Goal: Navigation & Orientation: Find specific page/section

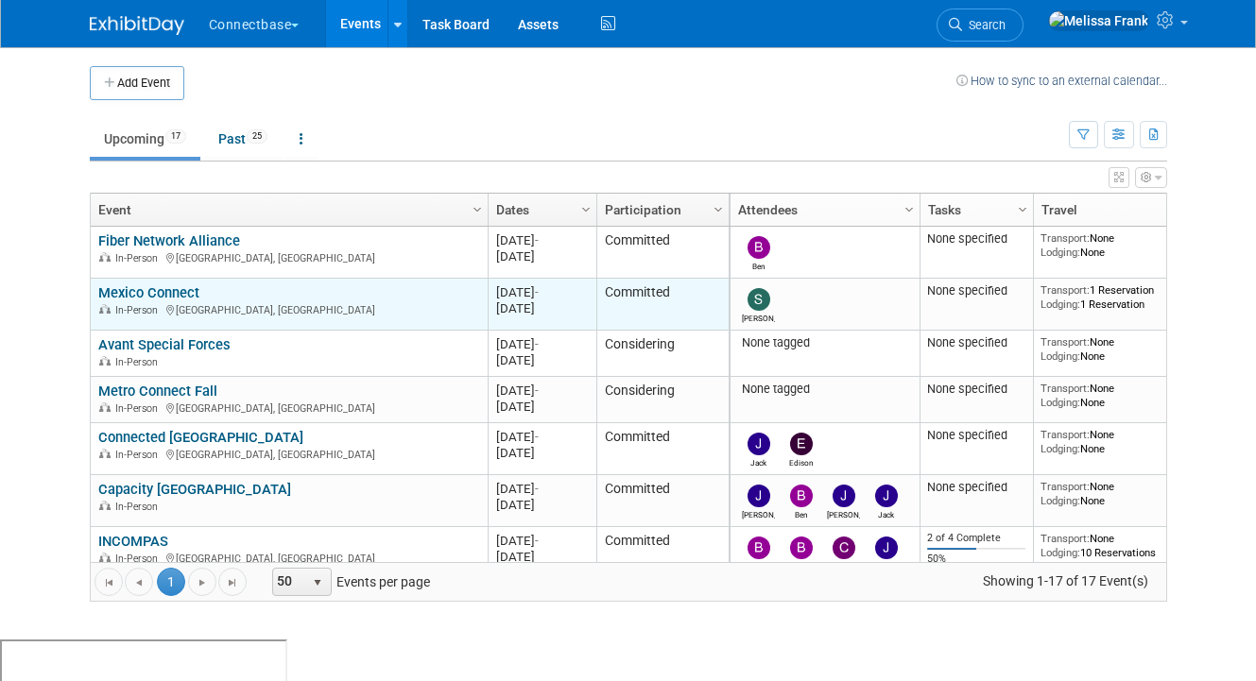
click at [161, 290] on link "Mexico Connect" at bounding box center [148, 292] width 101 height 17
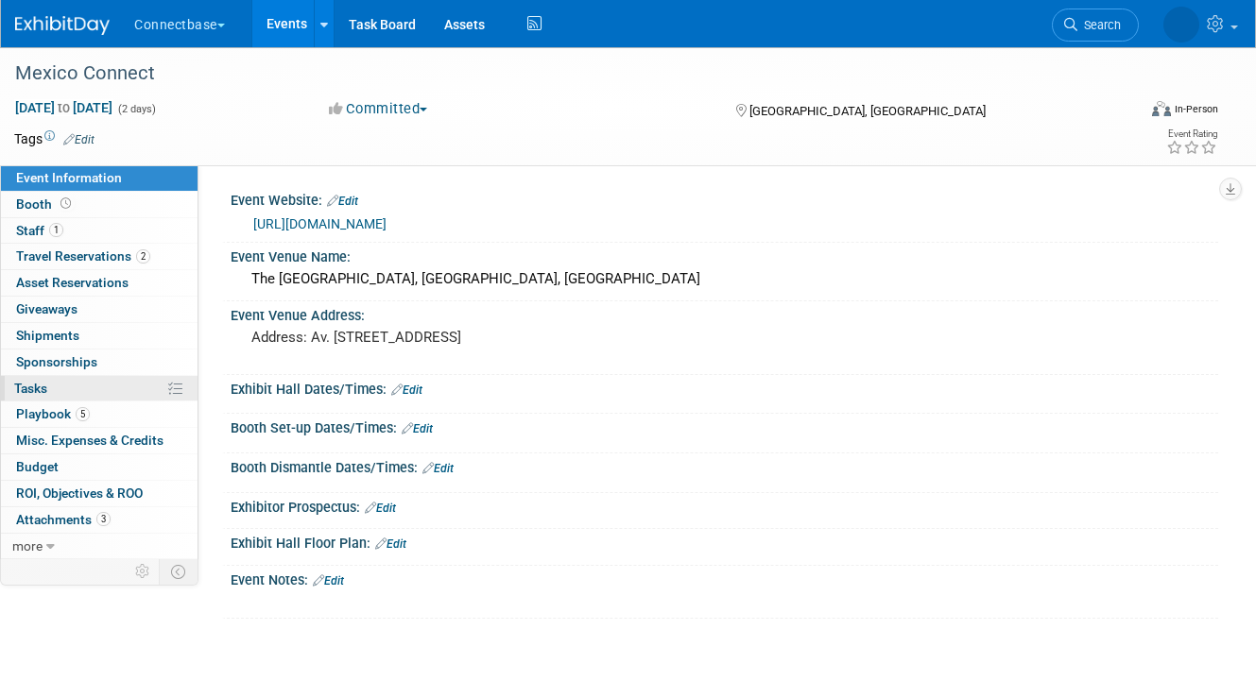
click at [111, 399] on link "0% Tasks 0%" at bounding box center [99, 389] width 197 height 26
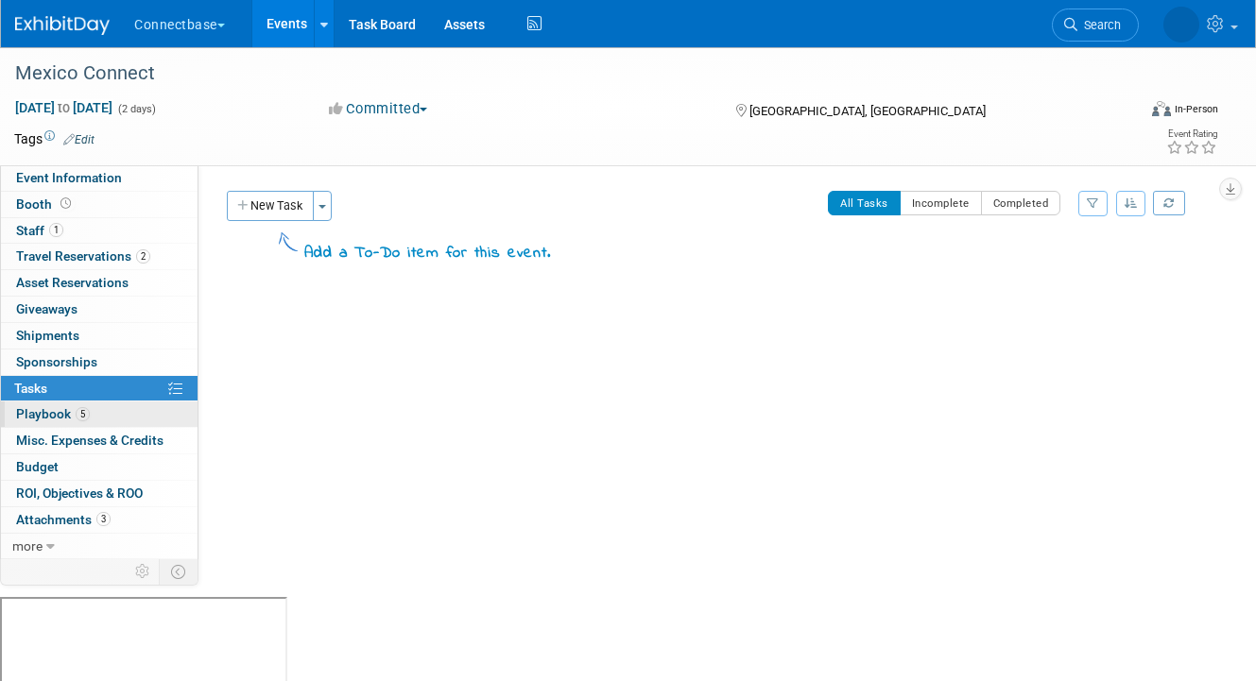
click at [120, 410] on link "5 Playbook 5" at bounding box center [99, 415] width 197 height 26
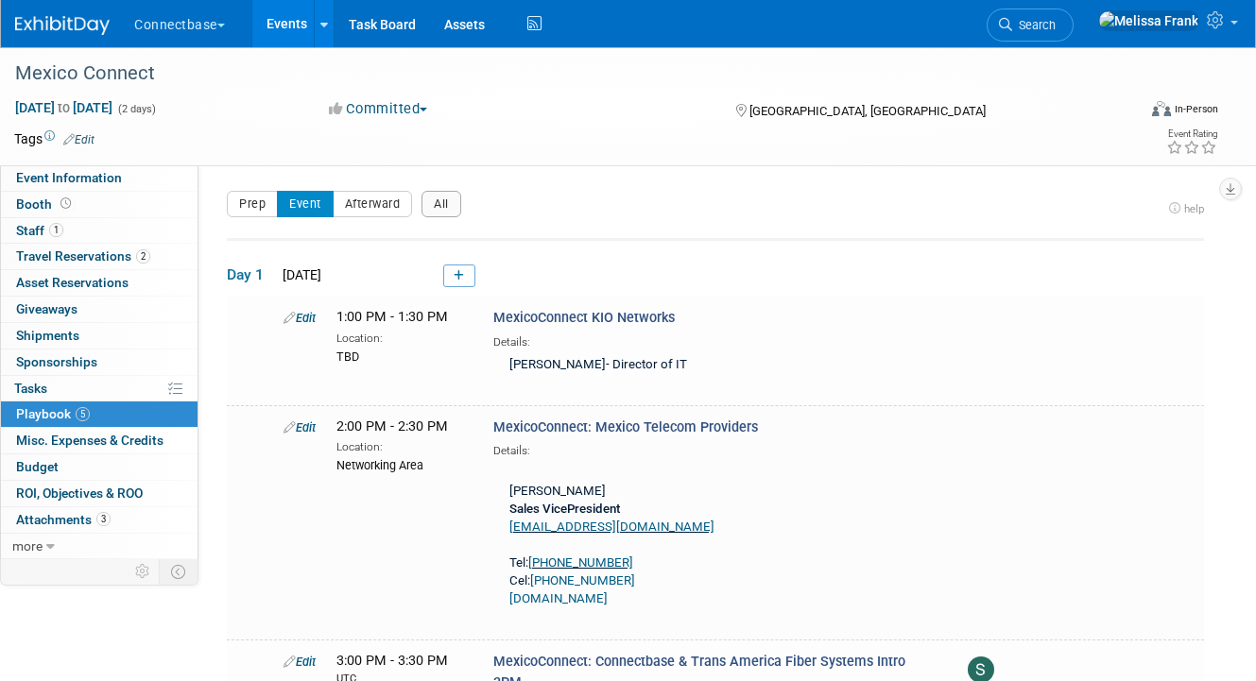
click at [115, 415] on link "5 Playbook 5" at bounding box center [99, 415] width 197 height 26
click at [286, 28] on link "Events" at bounding box center [286, 23] width 69 height 47
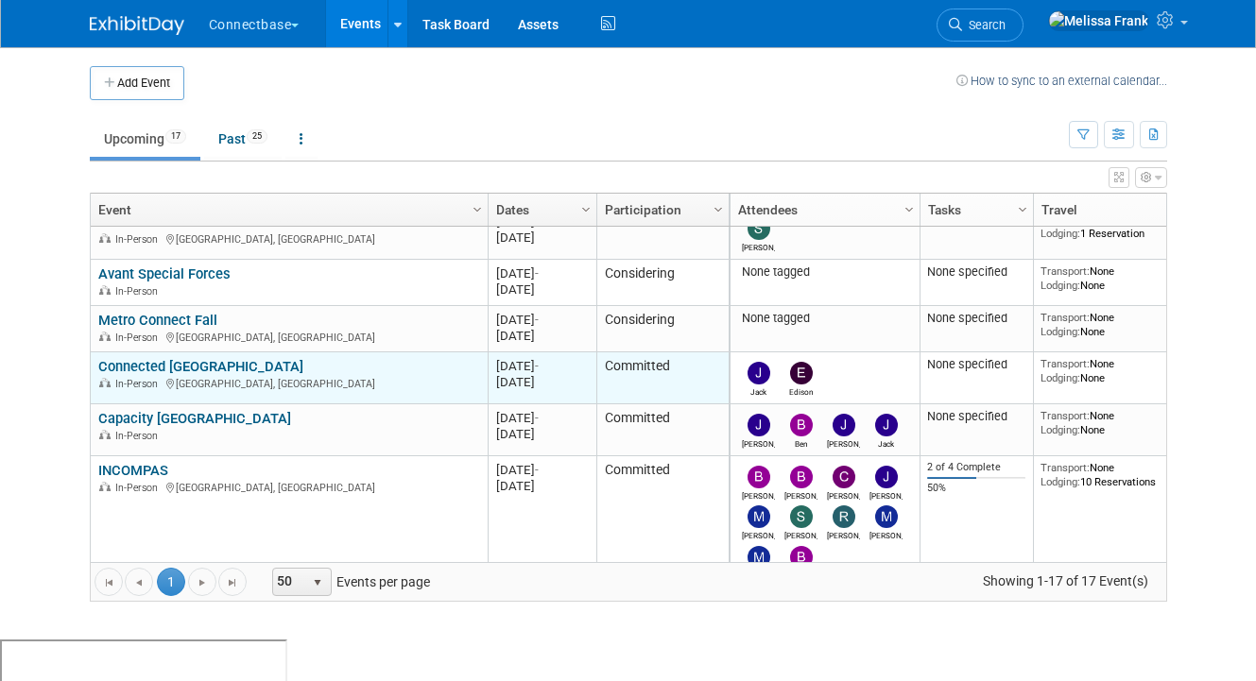
scroll to position [79, 0]
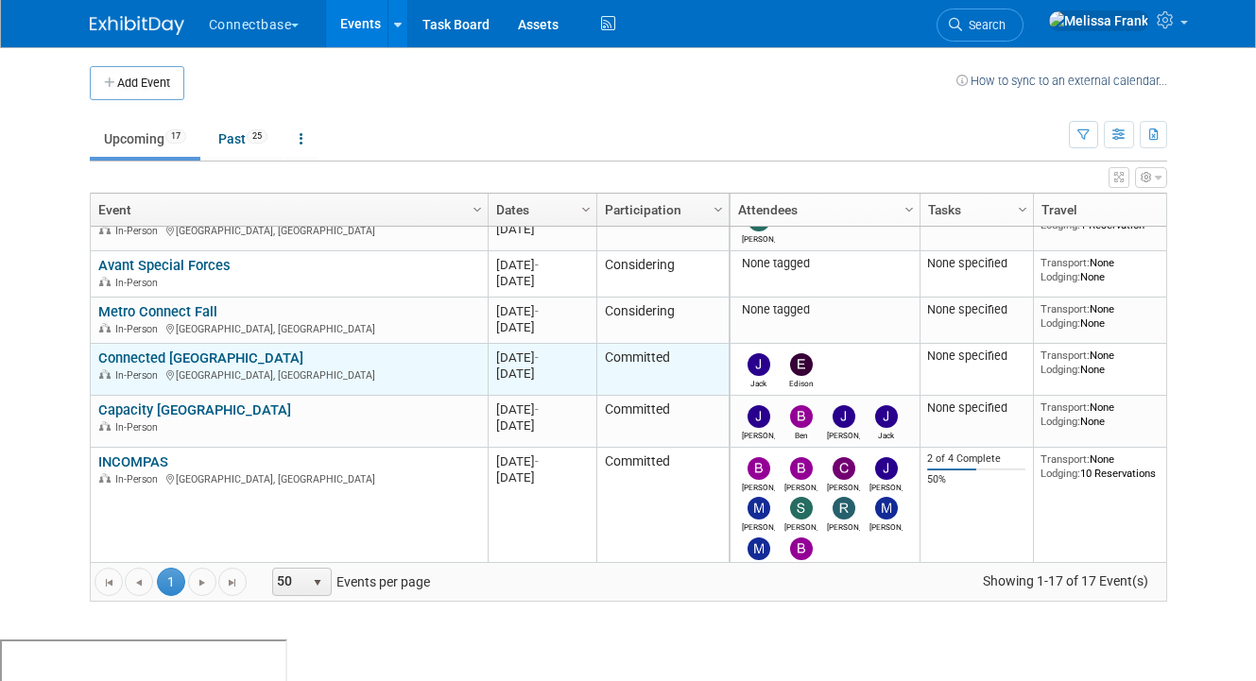
click at [185, 351] on link "Connected [GEOGRAPHIC_DATA]" at bounding box center [200, 358] width 205 height 17
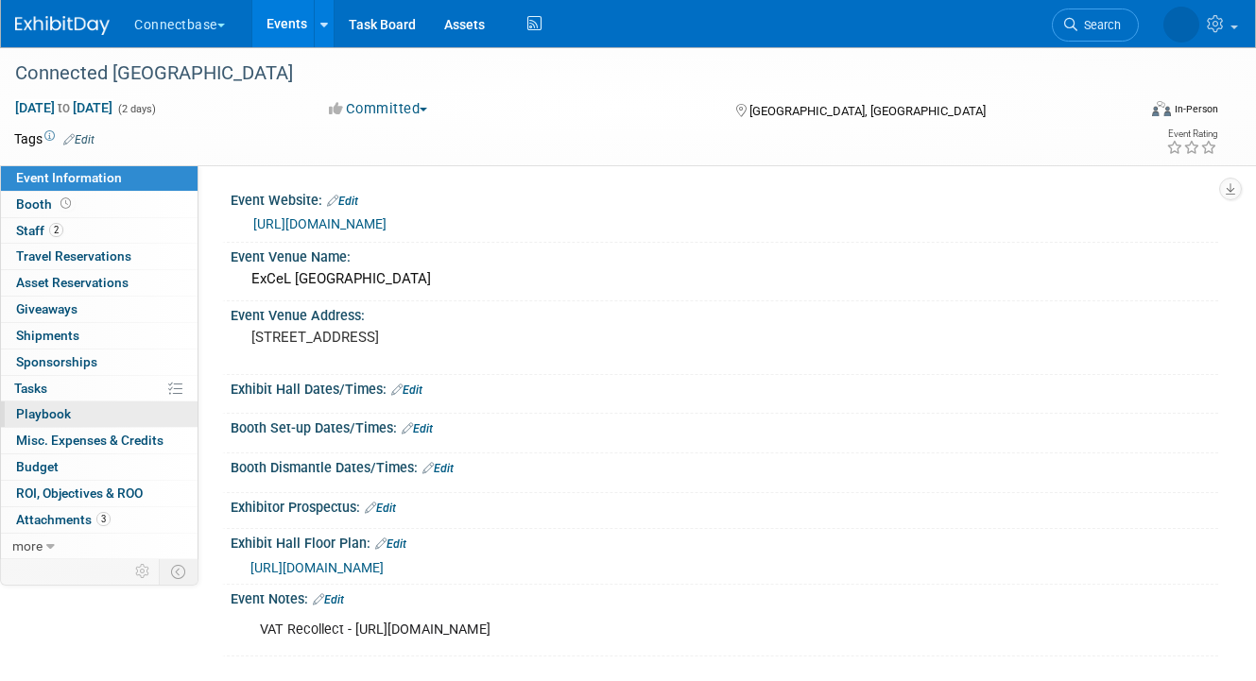
click at [105, 409] on link "0 Playbook 0" at bounding box center [99, 415] width 197 height 26
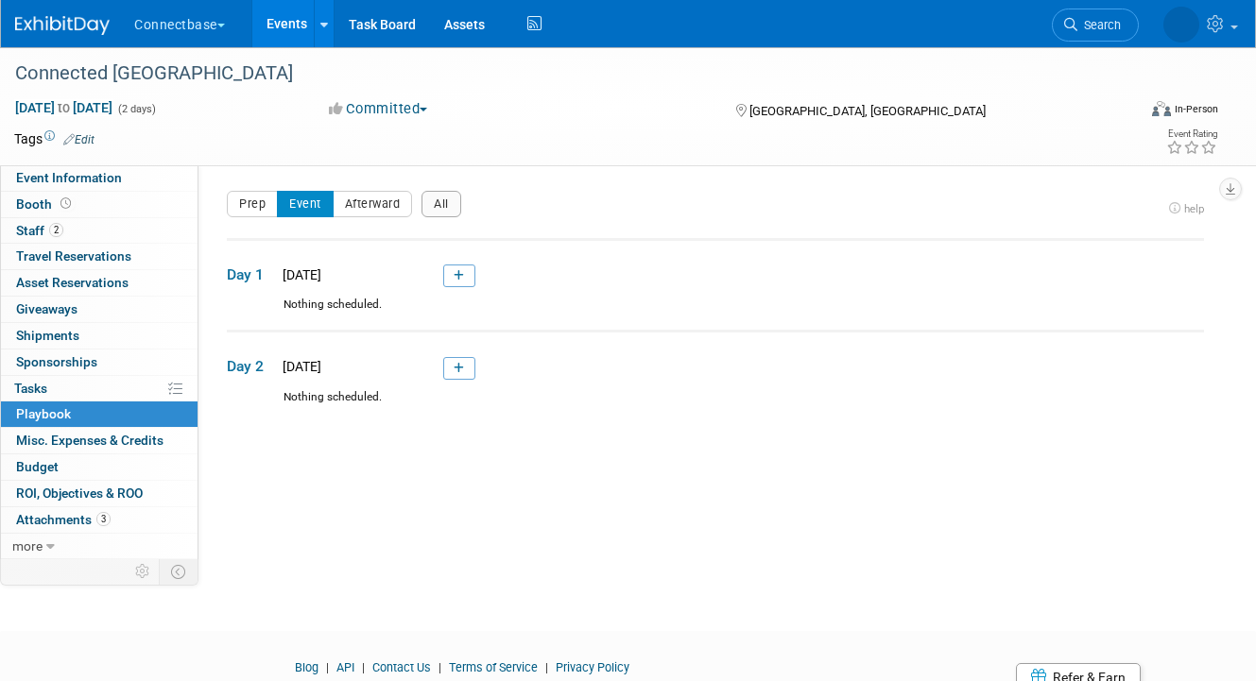
click at [299, 30] on link "Events" at bounding box center [286, 23] width 69 height 47
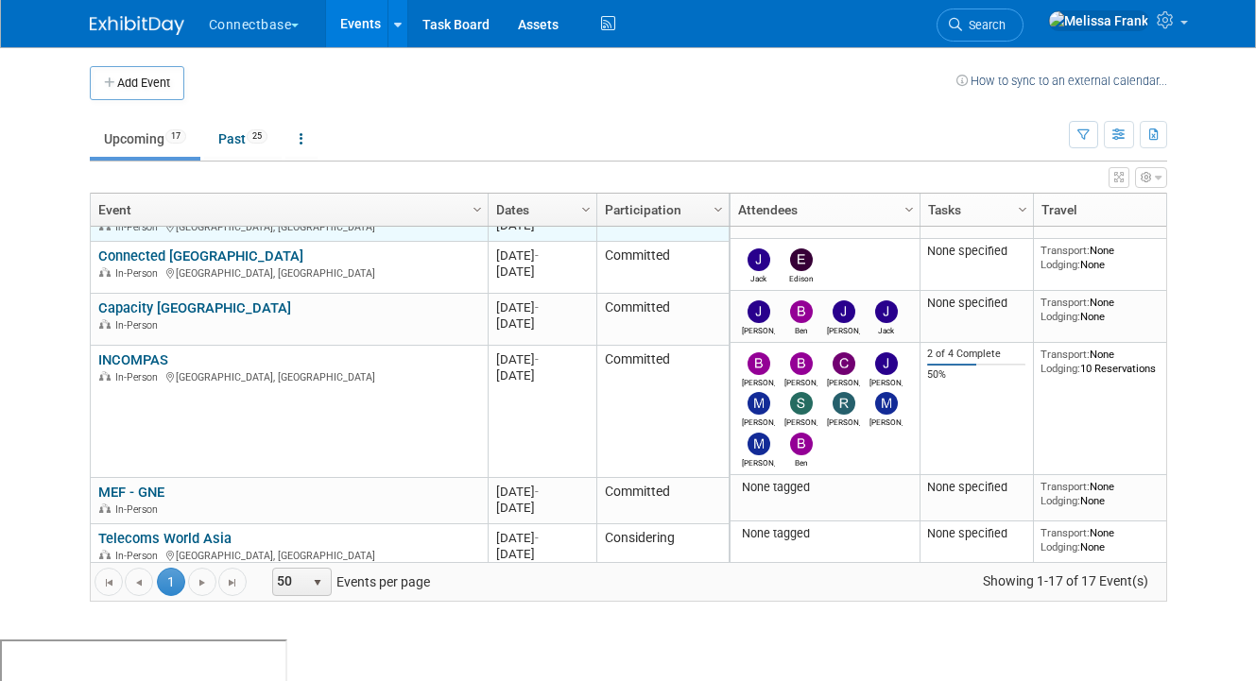
scroll to position [184, 0]
